Goal: Browse casually

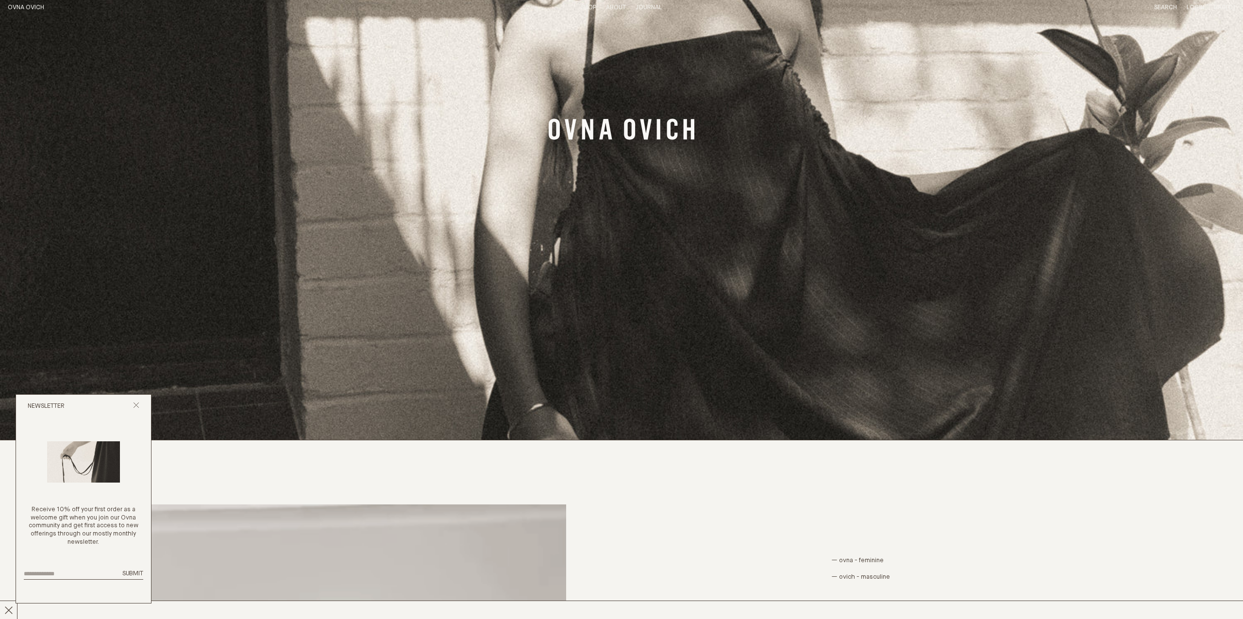
scroll to position [187, 0]
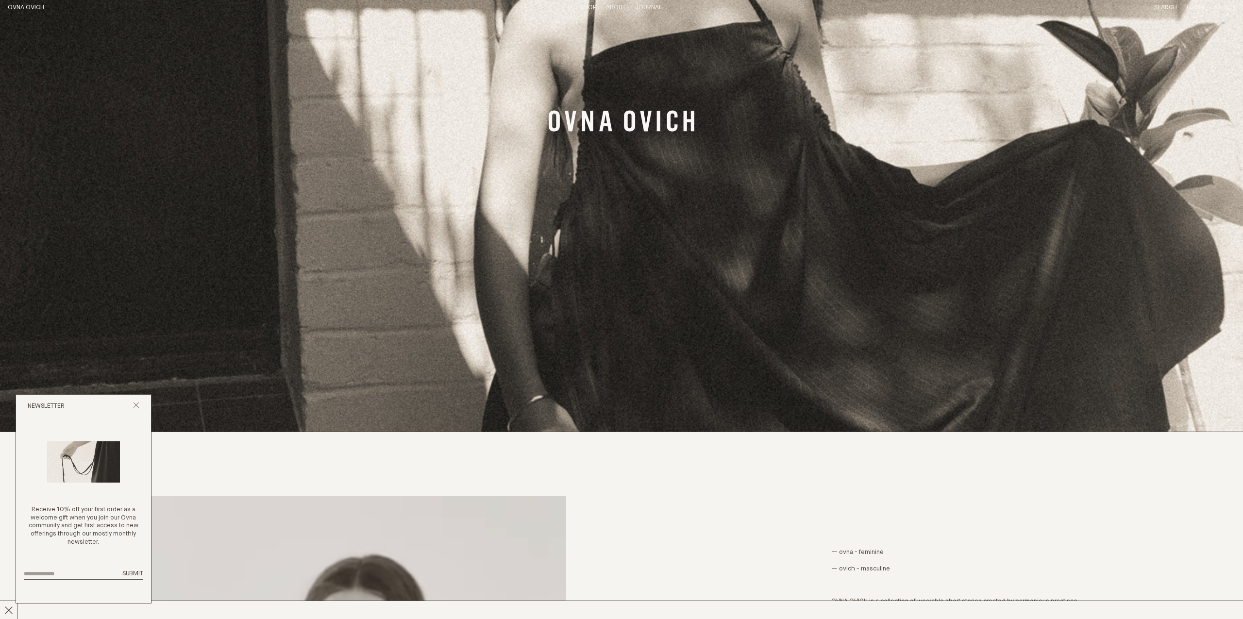
click at [141, 404] on div "Newsletter" at bounding box center [83, 406] width 135 height 23
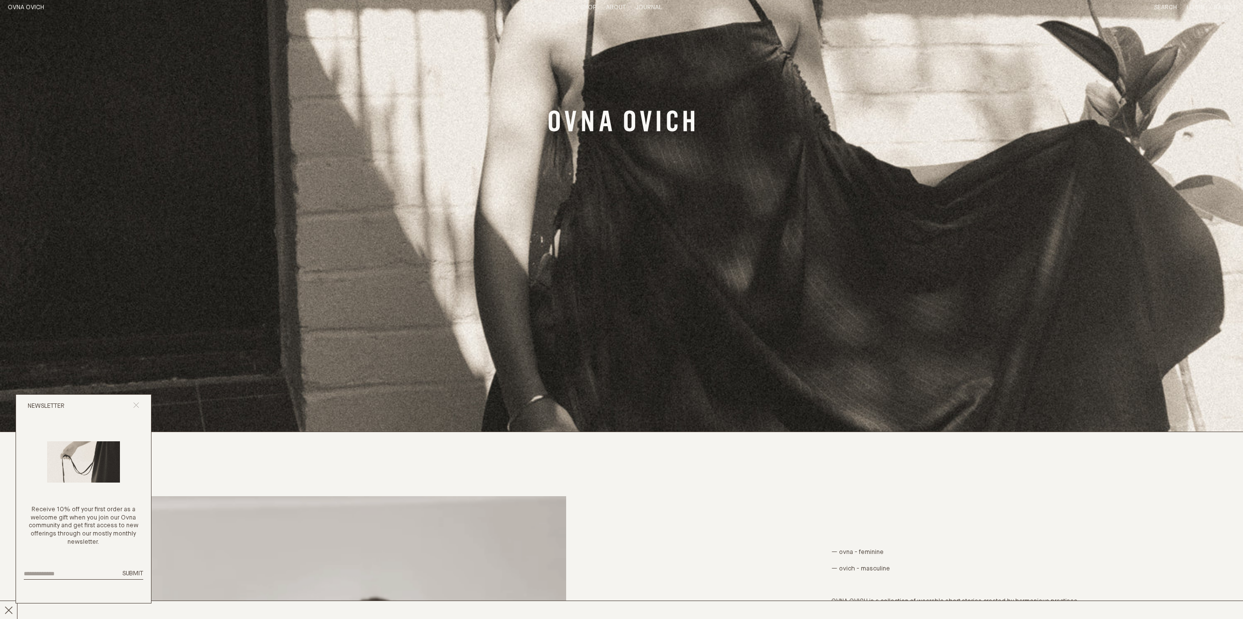
click at [136, 404] on icon "Close popup" at bounding box center [136, 405] width 6 height 6
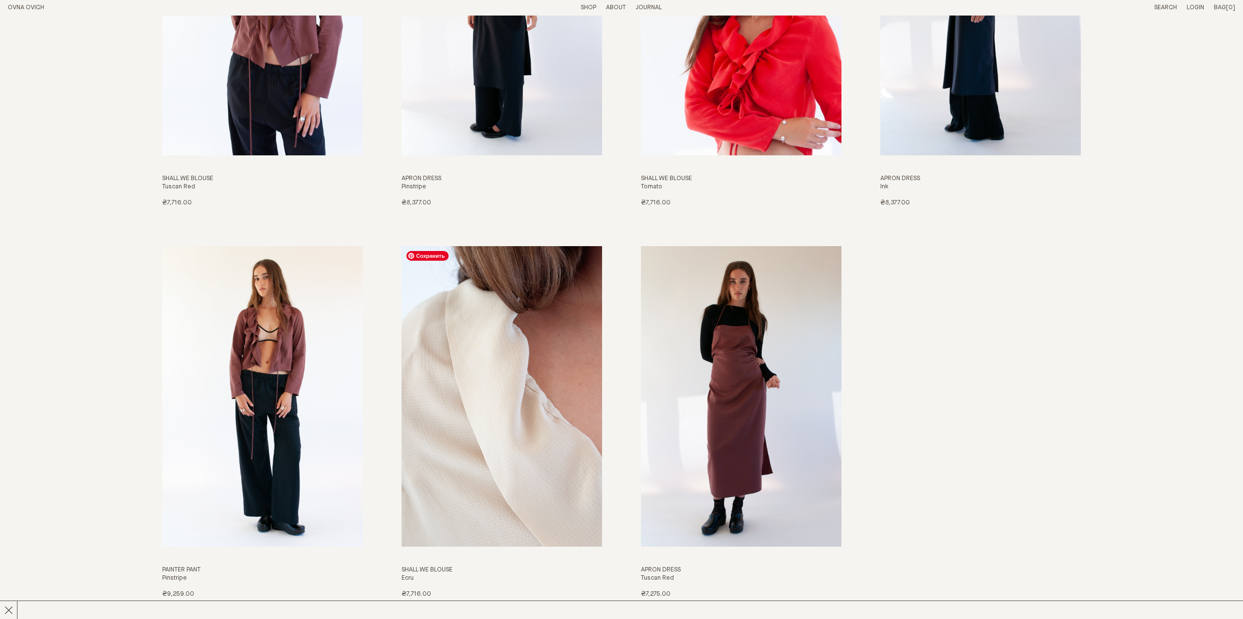
scroll to position [2030, 0]
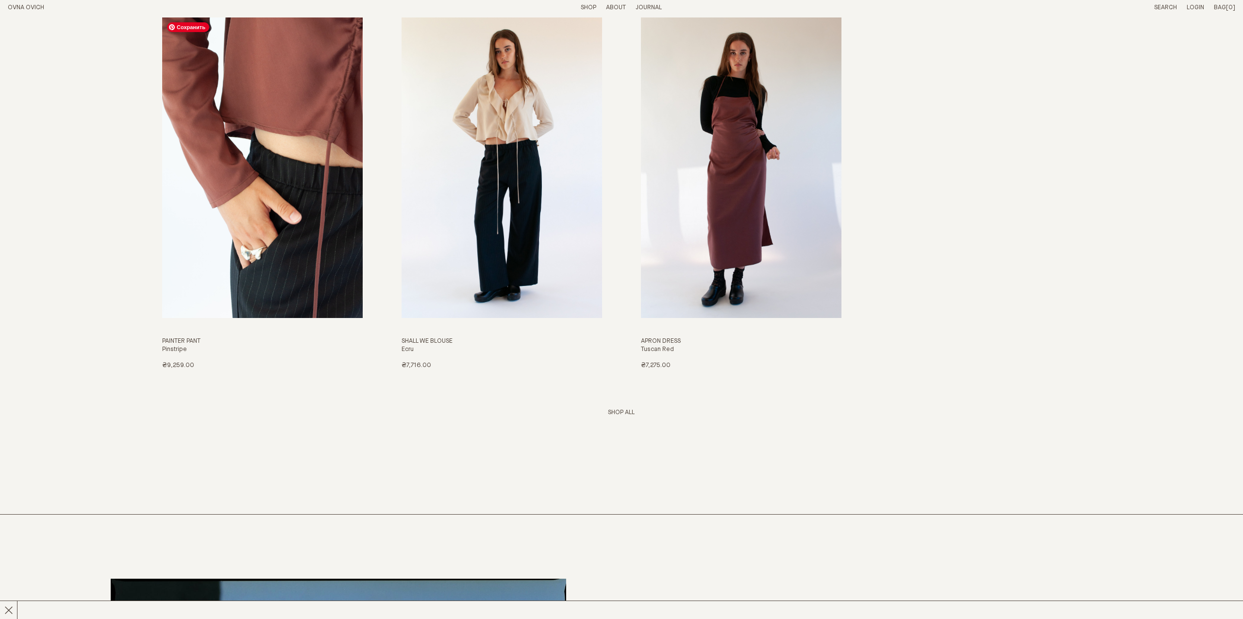
click at [297, 198] on img "Painter Pant" at bounding box center [262, 167] width 201 height 301
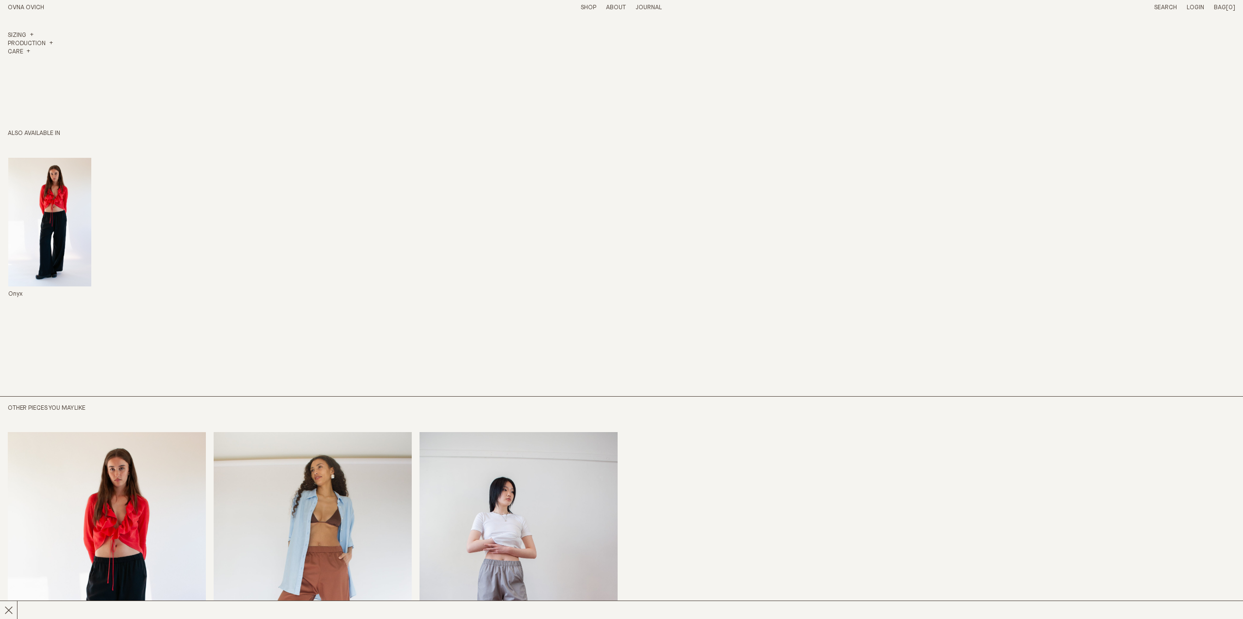
scroll to position [1045, 0]
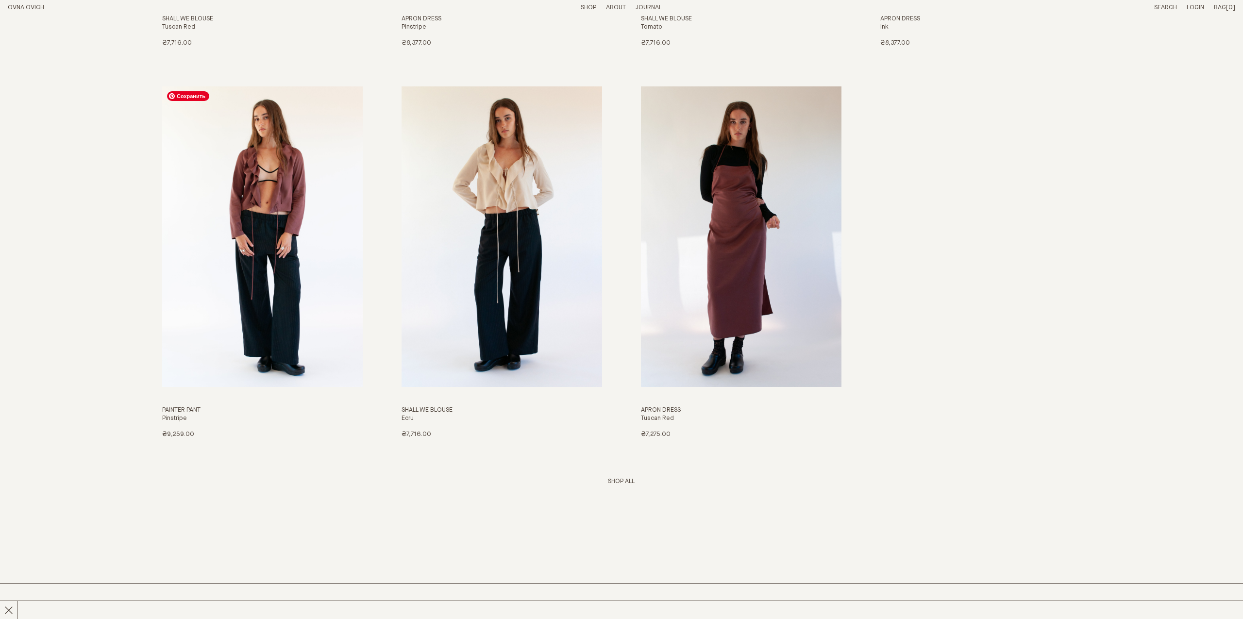
scroll to position [1890, 0]
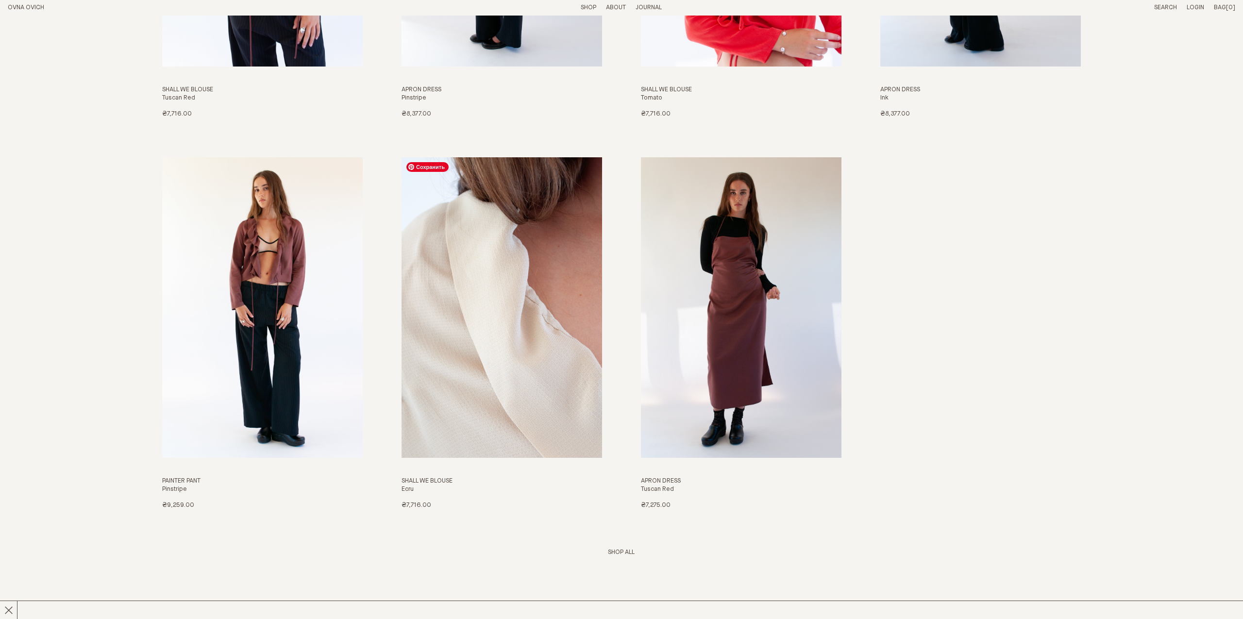
click at [481, 278] on img "Shall We Blouse" at bounding box center [502, 307] width 201 height 301
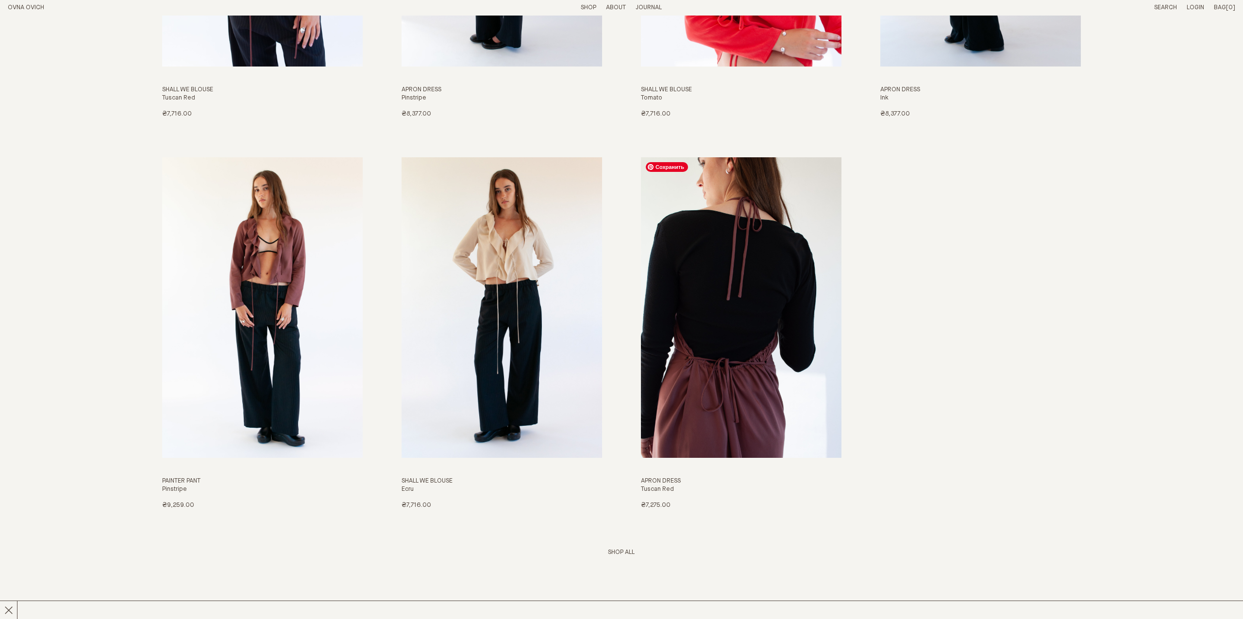
click at [731, 255] on img "Apron Dress" at bounding box center [741, 307] width 201 height 301
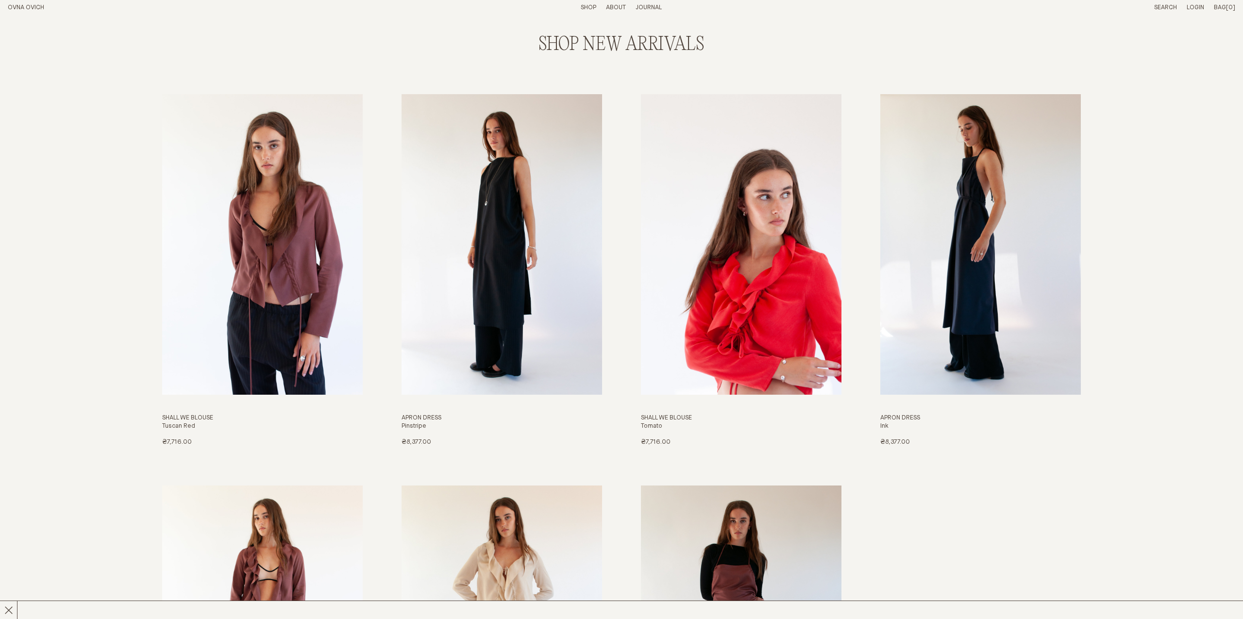
scroll to position [1423, 0]
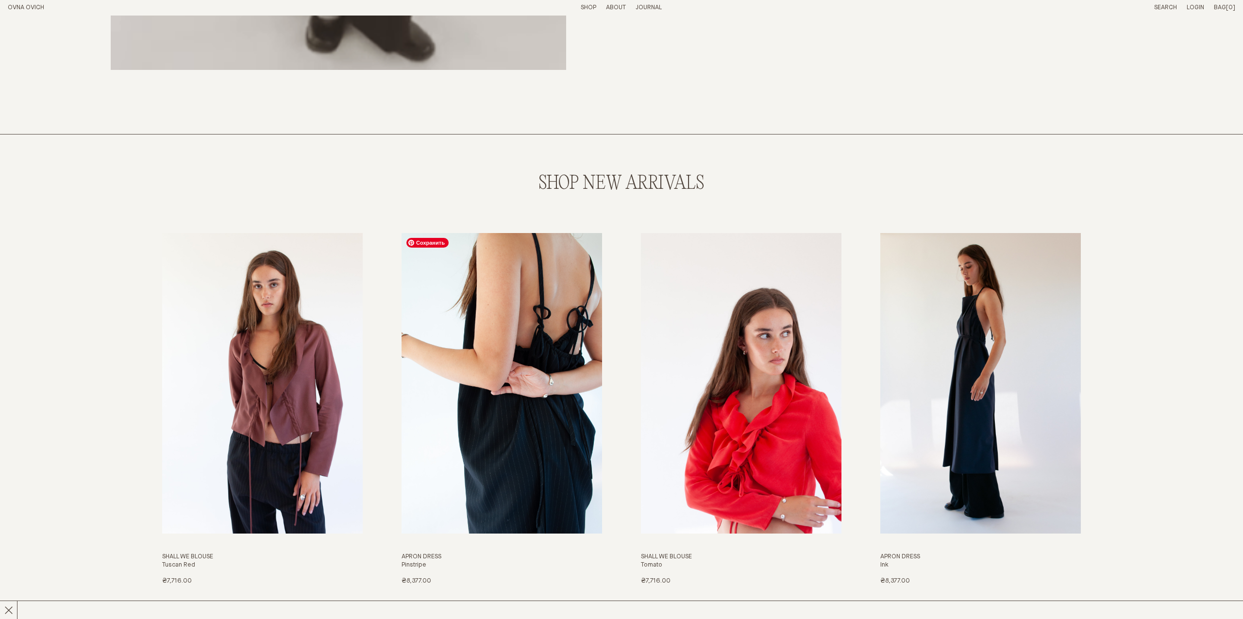
click at [513, 337] on img "Apron Dress" at bounding box center [502, 383] width 201 height 301
